Goal: Task Accomplishment & Management: Manage account settings

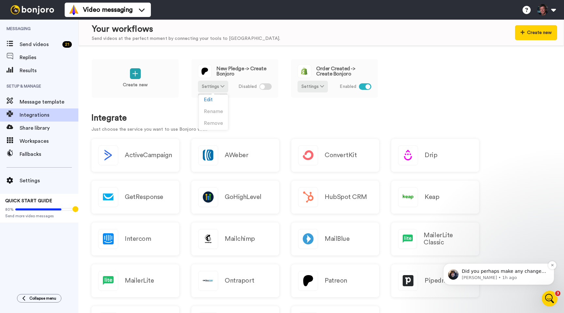
click at [498, 273] on p "Did you perhaps make any changes after [PERSON_NAME] turned it on? Making any c…" at bounding box center [504, 271] width 84 height 7
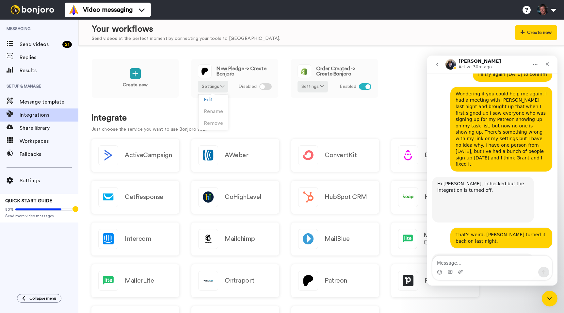
scroll to position [966, 0]
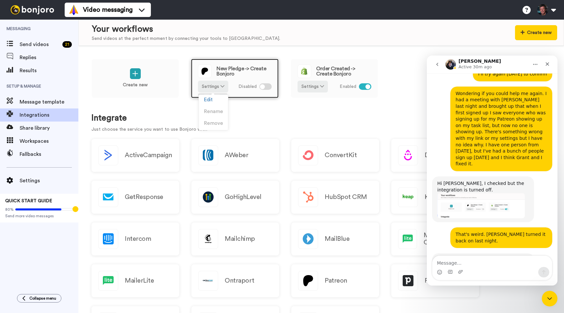
click at [261, 92] on div "Disabled" at bounding box center [255, 87] width 33 height 12
click at [265, 84] on div at bounding box center [265, 86] width 12 height 7
click at [267, 86] on div at bounding box center [265, 86] width 12 height 7
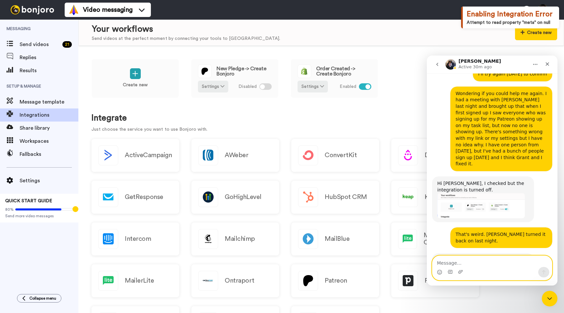
click at [488, 263] on textarea "Message…" at bounding box center [493, 261] width 120 height 11
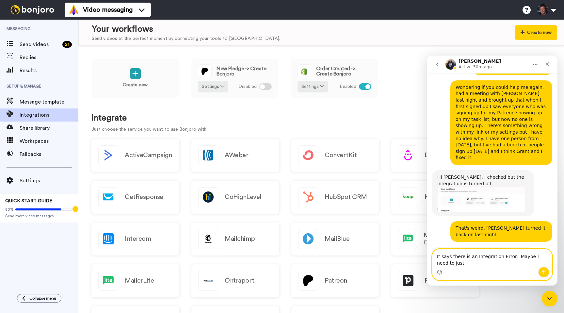
scroll to position [972, 0]
type textarea "It says there is an Integration Error. Maybe I need to just take it off and put…"
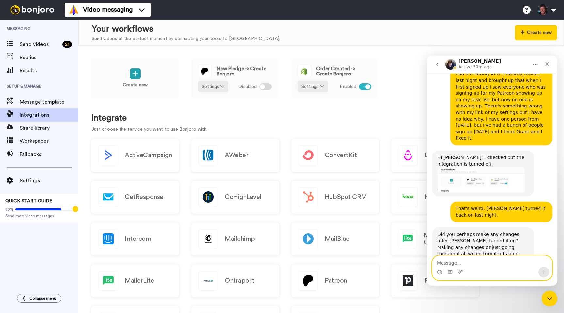
scroll to position [992, 0]
click at [246, 108] on div "Create new New Pledge -> Create Bonjoro Settings Disabled Order Created -> Crea…" at bounding box center [321, 179] width 486 height 267
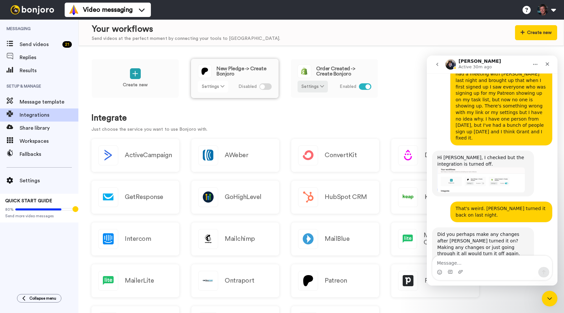
click at [223, 85] on icon at bounding box center [223, 86] width 4 height 5
click at [208, 99] on span "Edit" at bounding box center [208, 99] width 9 height 5
click at [210, 101] on span "Edit" at bounding box center [208, 99] width 9 height 5
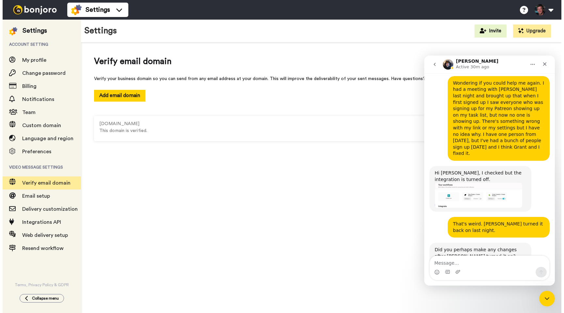
scroll to position [984, 0]
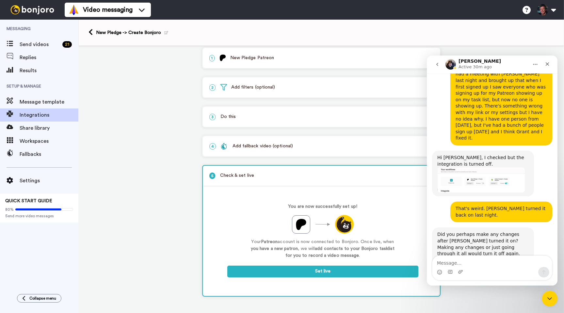
scroll to position [7, 0]
click at [546, 63] on icon "Close" at bounding box center [547, 63] width 5 height 5
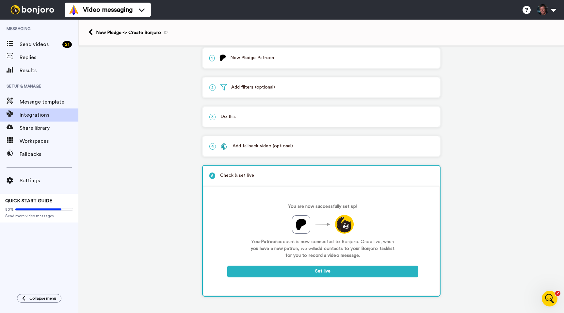
scroll to position [0, 0]
click at [38, 10] on img at bounding box center [32, 9] width 49 height 9
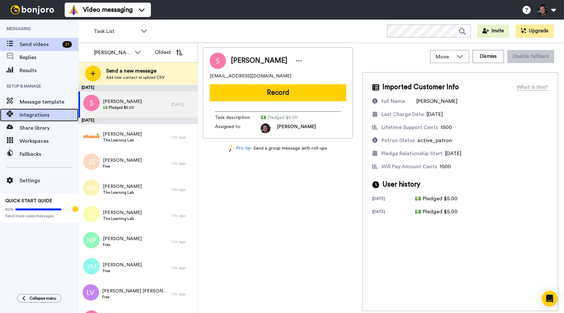
click at [22, 116] on span "Integrations" at bounding box center [49, 115] width 59 height 8
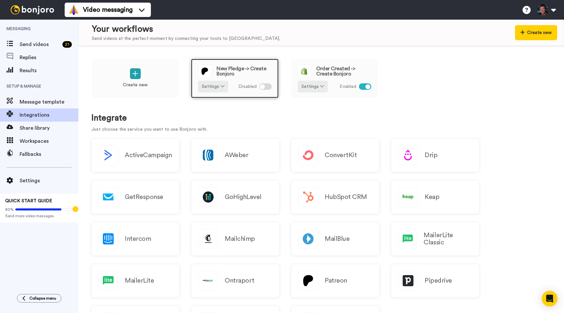
click at [265, 87] on div at bounding box center [265, 86] width 12 height 7
click at [214, 86] on button "Settings" at bounding box center [213, 87] width 30 height 12
click at [210, 125] on span "Remove" at bounding box center [213, 123] width 19 height 5
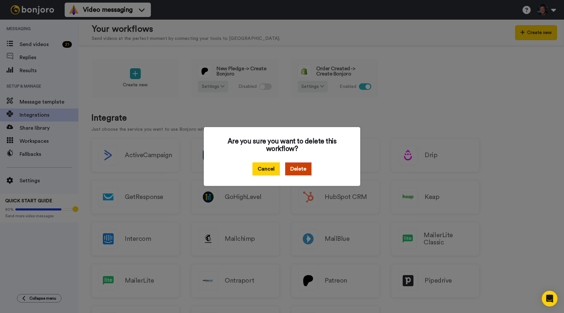
click at [260, 169] on button "Cancel" at bounding box center [266, 168] width 27 height 13
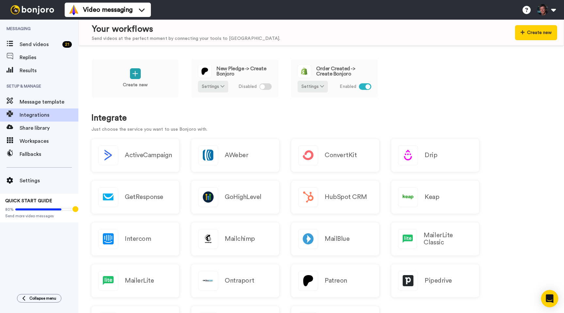
click at [552, 294] on div "Open Intercom Messenger" at bounding box center [549, 298] width 17 height 17
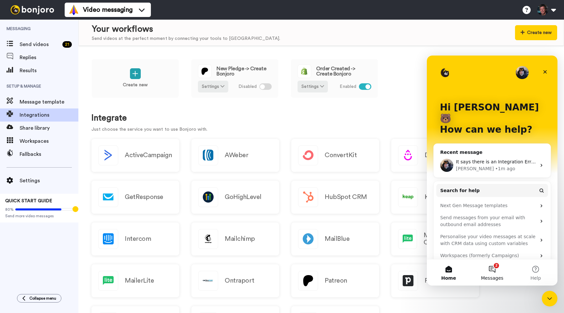
click at [493, 268] on button "2 Messages" at bounding box center [492, 272] width 43 height 26
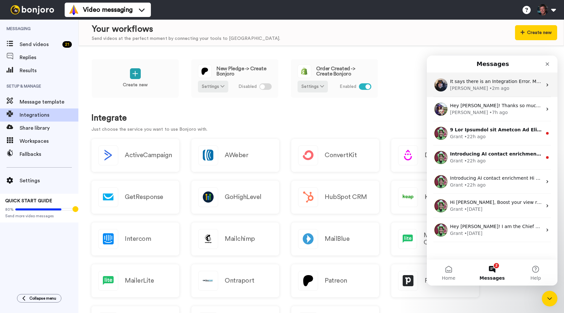
click at [500, 83] on span "It says there is an Integration Error. Maybe I need to just take it off and put…" at bounding box center [548, 81] width 197 height 5
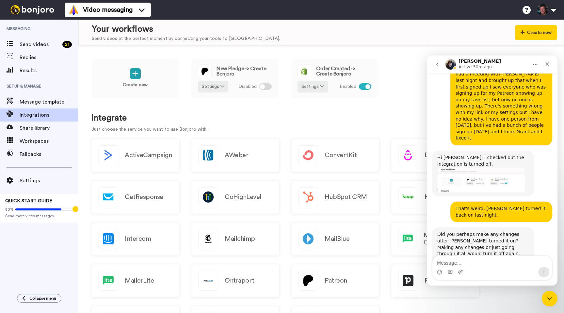
scroll to position [992, 0]
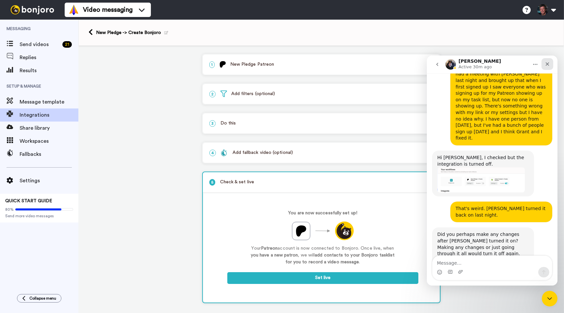
click at [548, 64] on icon "Close" at bounding box center [547, 63] width 5 height 5
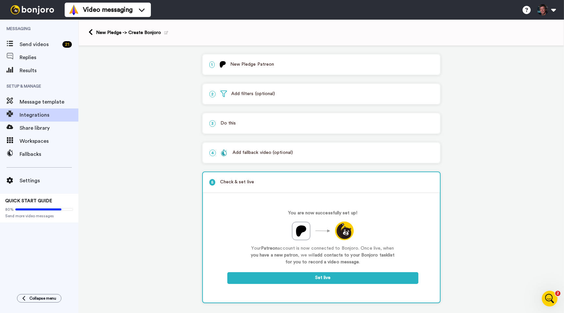
scroll to position [7, 0]
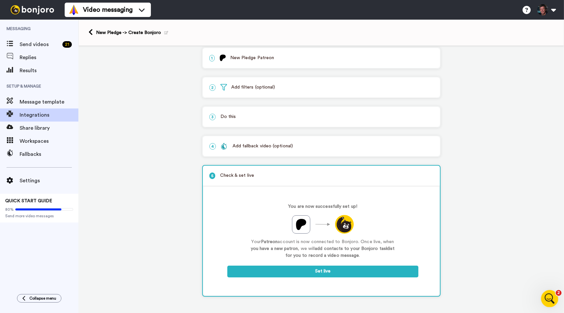
click at [550, 299] on icon "Open Intercom Messenger" at bounding box center [549, 297] width 11 height 11
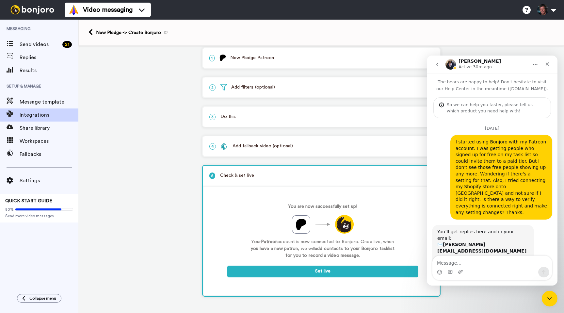
scroll to position [992, 0]
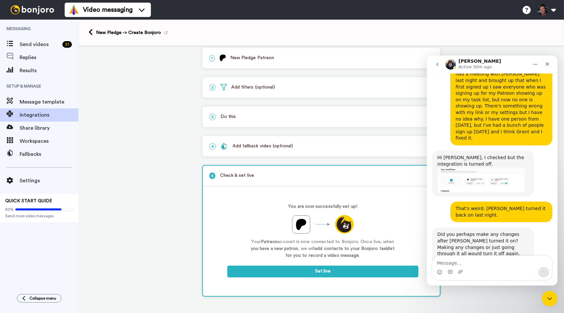
click at [158, 60] on div "1 New Pledge Patreon Service selected ActiveCampaign AWeber Bonjoro ConvertKit …" at bounding box center [321, 176] width 486 height 274
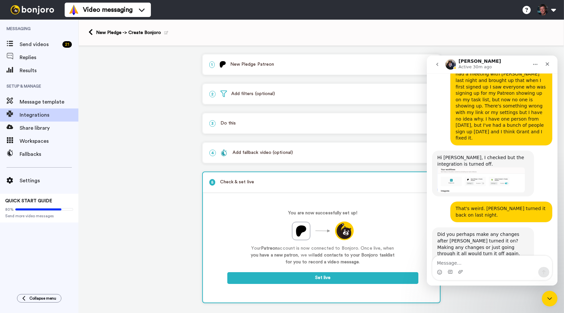
click at [265, 66] on p "1 New Pledge Patreon" at bounding box center [321, 64] width 224 height 7
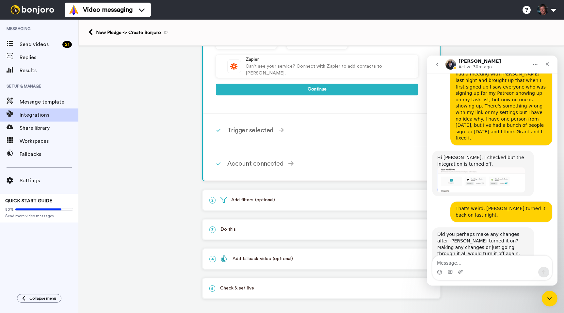
scroll to position [252, 0]
